Goal: Navigation & Orientation: Find specific page/section

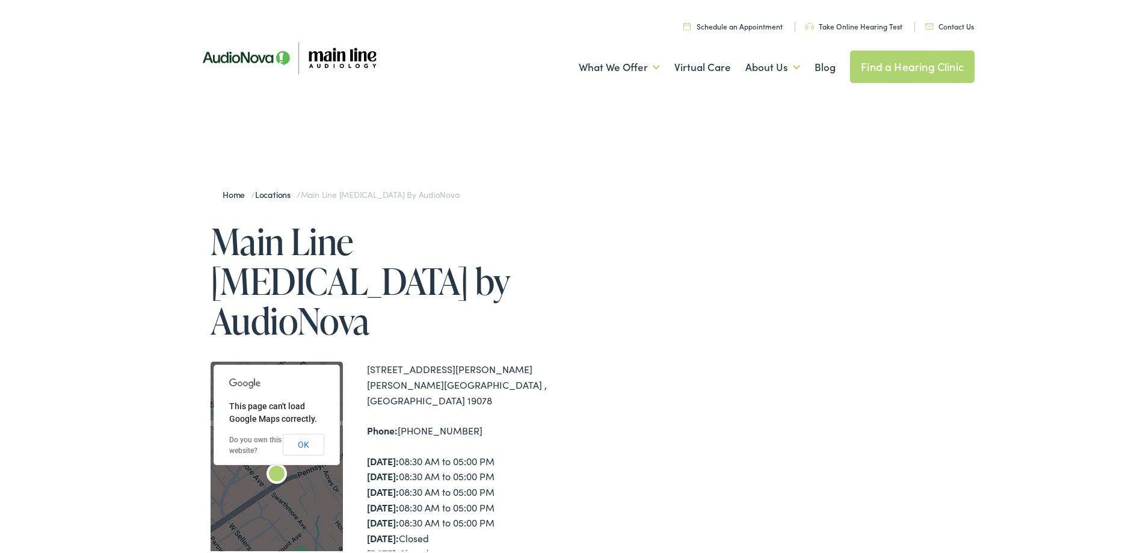
click at [885, 62] on link "Find a Hearing Clinic" at bounding box center [912, 64] width 124 height 32
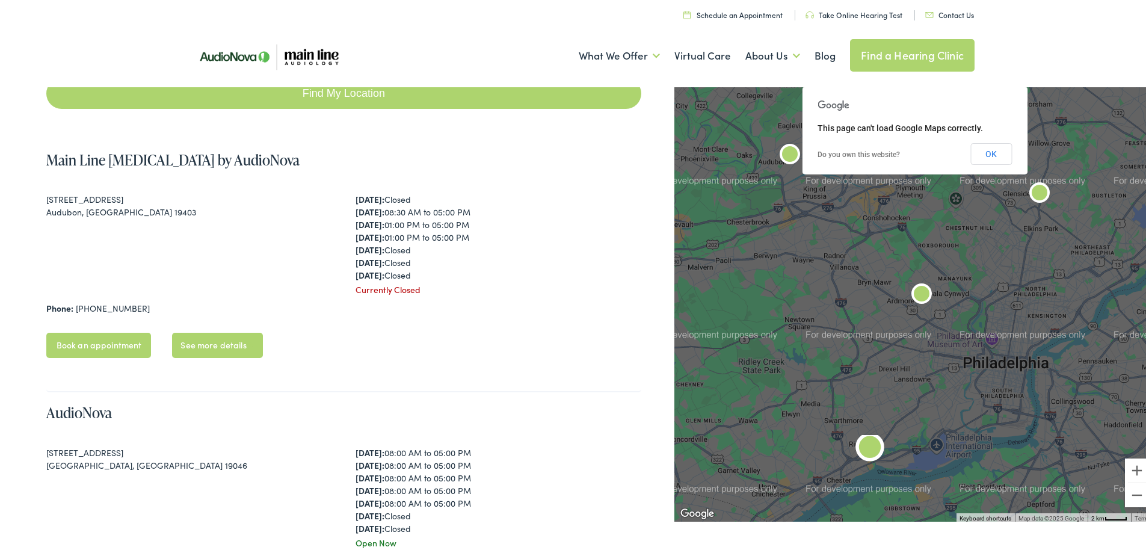
scroll to position [60, 0]
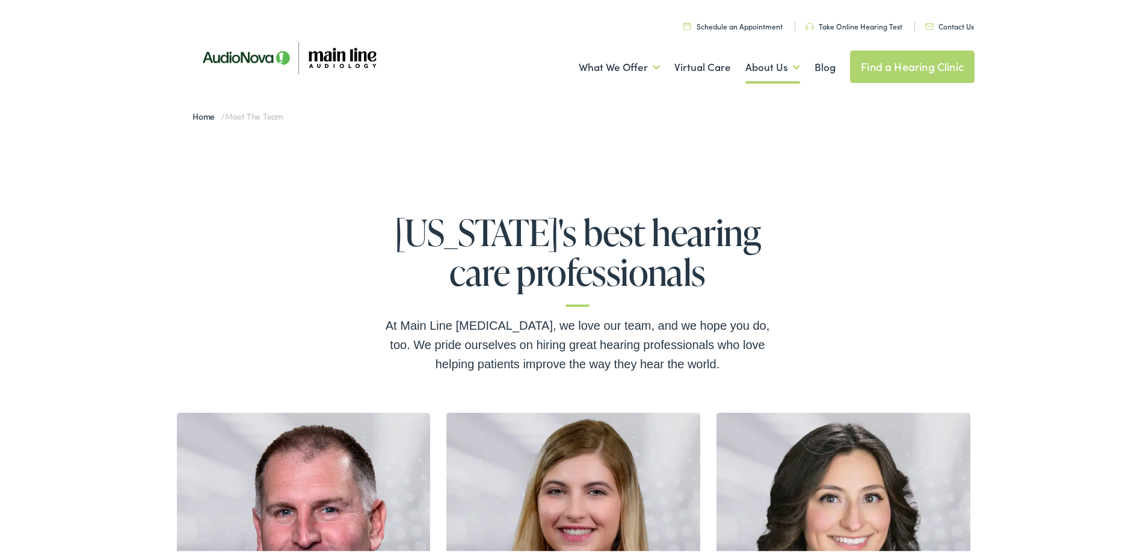
click at [937, 63] on link "Find a Hearing Clinic" at bounding box center [912, 64] width 124 height 32
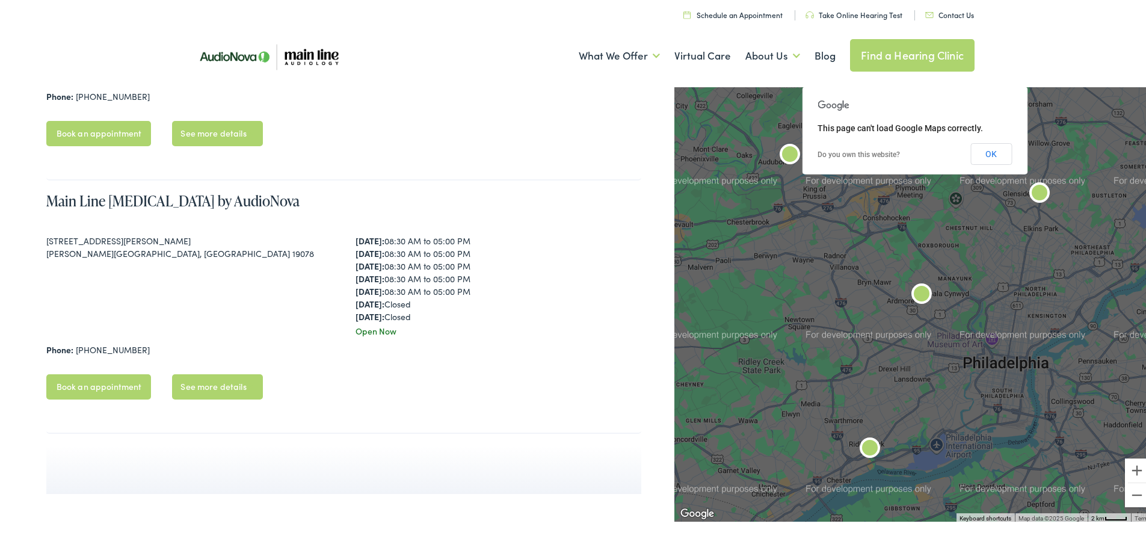
scroll to position [962, 0]
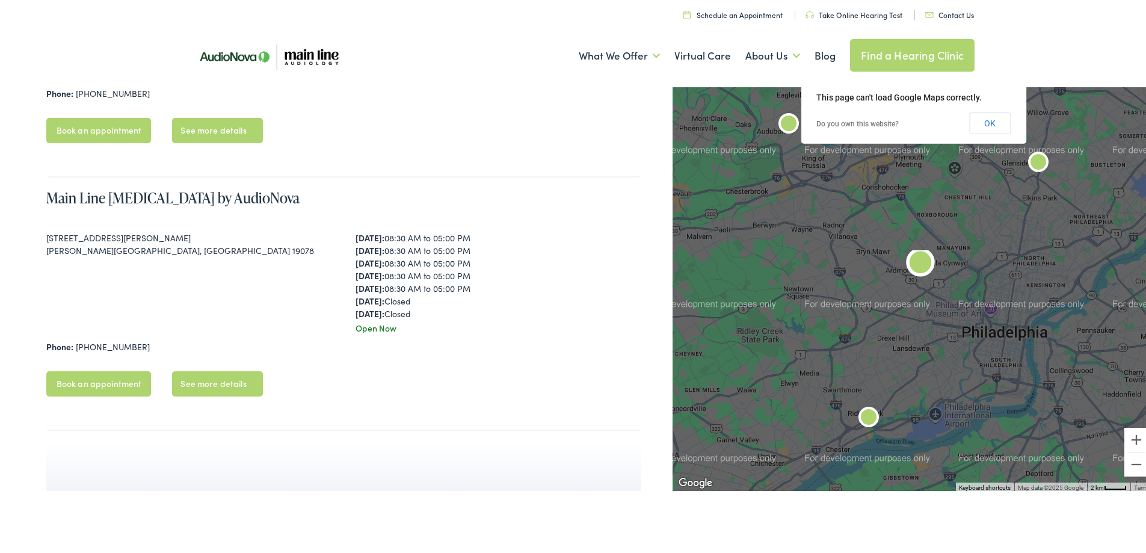
click at [186, 376] on link "See more details" at bounding box center [217, 381] width 90 height 25
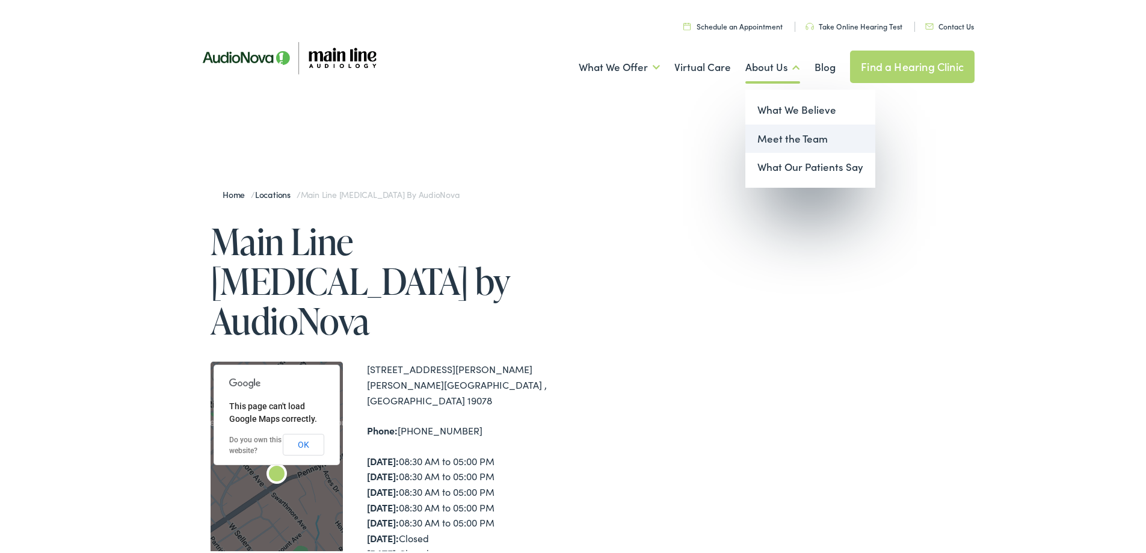
click at [768, 136] on link "Meet the Team" at bounding box center [810, 136] width 130 height 29
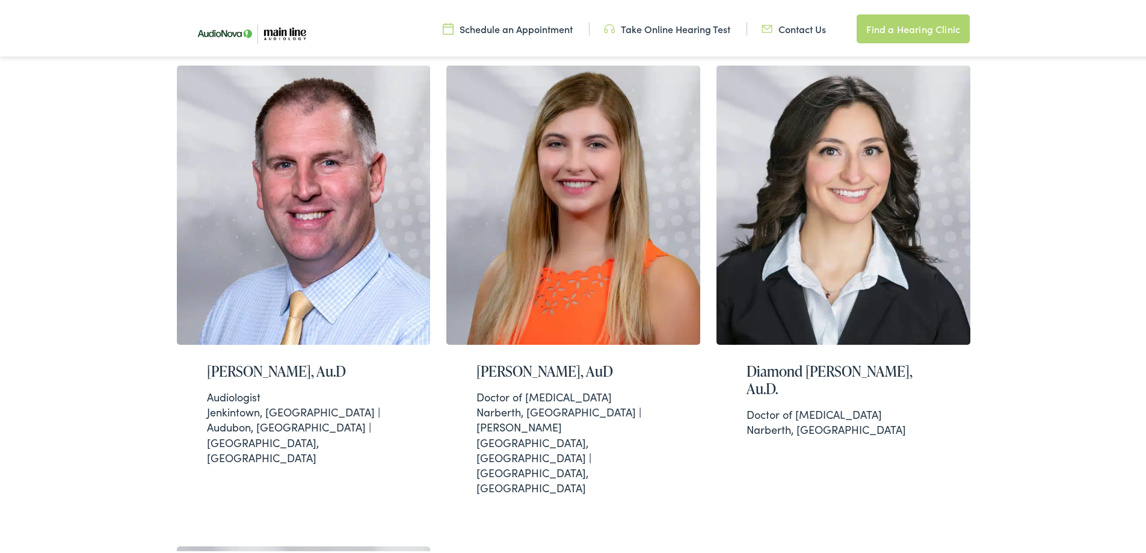
scroll to position [421, 0]
